Goal: Check status: Check status

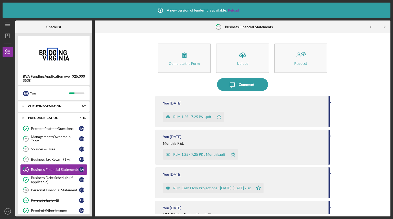
scroll to position [5, 0]
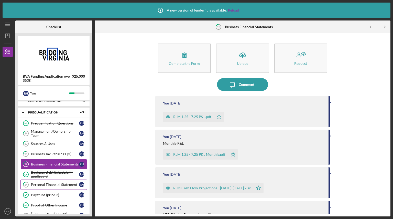
click at [51, 185] on div "Personal Financial Statement" at bounding box center [55, 184] width 48 height 4
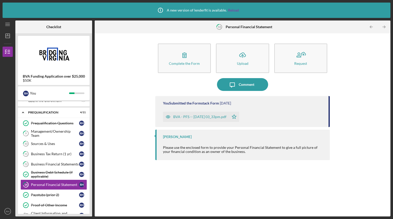
click at [204, 116] on div "BVA - PFS -- [DATE] 03_33pm.pdf" at bounding box center [199, 117] width 53 height 4
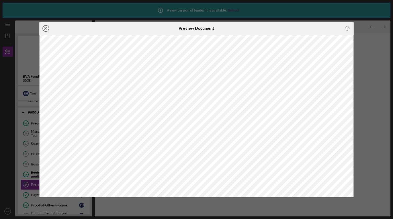
click at [47, 26] on circle at bounding box center [46, 28] width 6 height 6
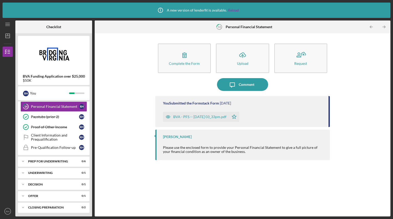
scroll to position [84, 0]
click at [52, 138] on div "Client Information and Prequailification" at bounding box center [55, 137] width 48 height 8
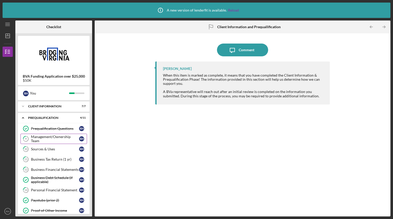
click at [53, 140] on div "Management/Ownership Team" at bounding box center [55, 139] width 48 height 8
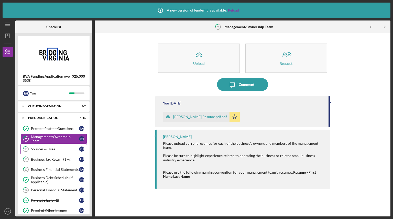
click at [50, 149] on div "Sources & Uses" at bounding box center [55, 149] width 48 height 4
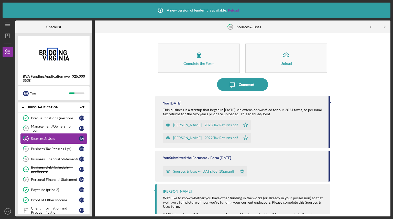
scroll to position [11, 0]
click at [54, 146] on link "11 Business Tax Return (1 yr) R H" at bounding box center [53, 148] width 66 height 10
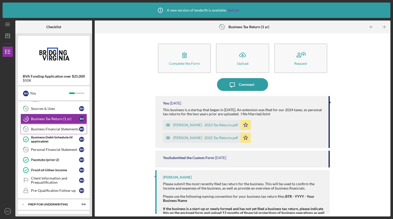
scroll to position [47, 0]
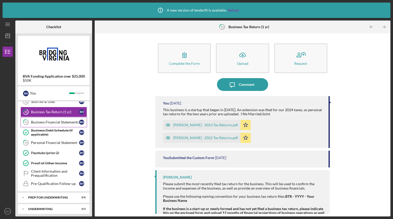
click at [43, 122] on div "Business Financial Statements" at bounding box center [55, 122] width 48 height 4
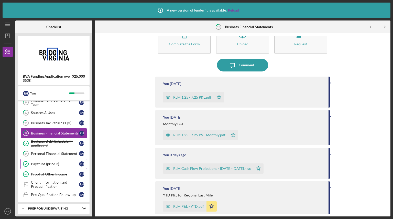
scroll to position [38, 0]
